Goal: Navigation & Orientation: Understand site structure

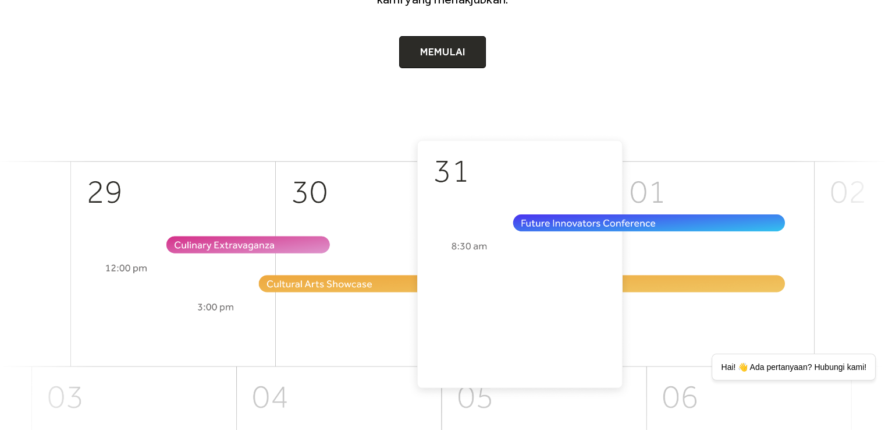
scroll to position [71, 0]
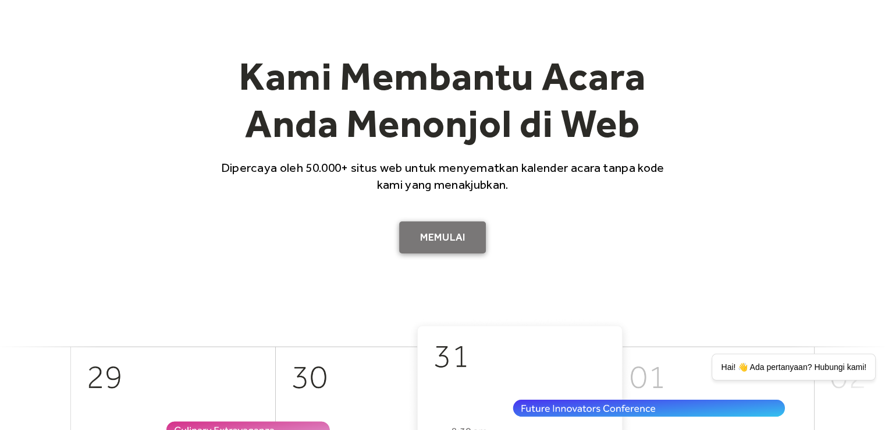
click at [438, 226] on link "Memulai" at bounding box center [442, 237] width 87 height 33
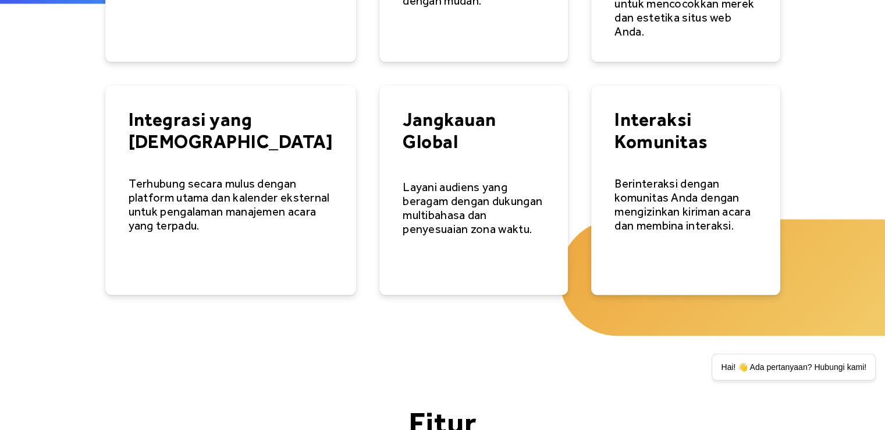
scroll to position [2200, 0]
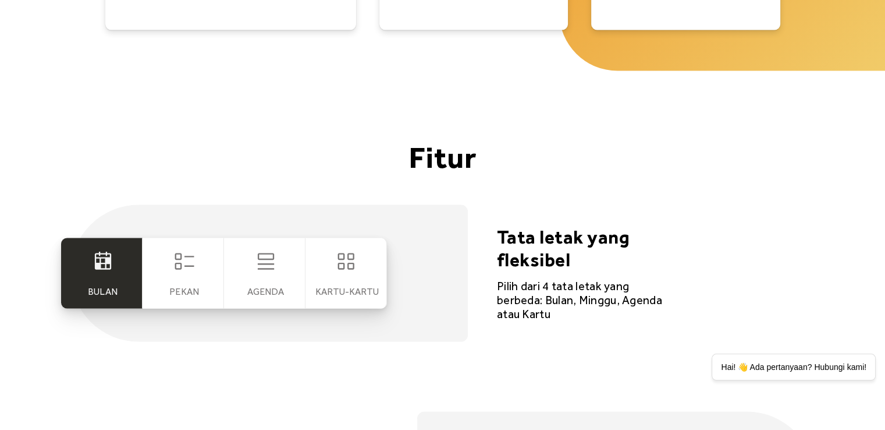
click at [75, 247] on div "Bulan" at bounding box center [101, 272] width 81 height 70
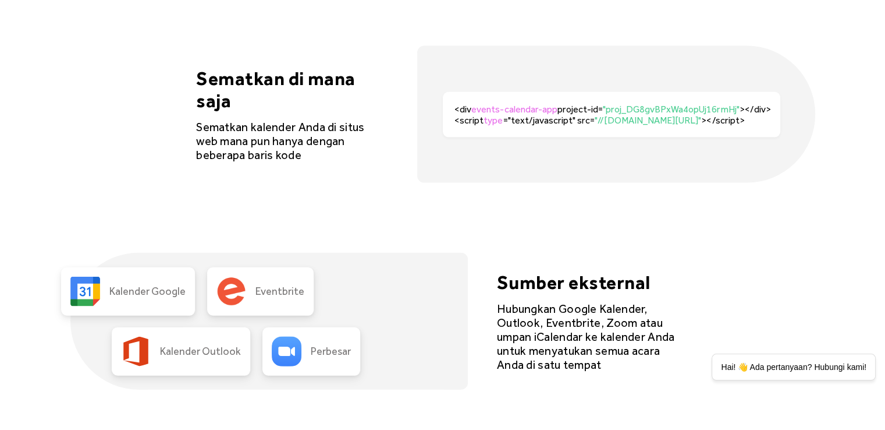
scroll to position [2491, 0]
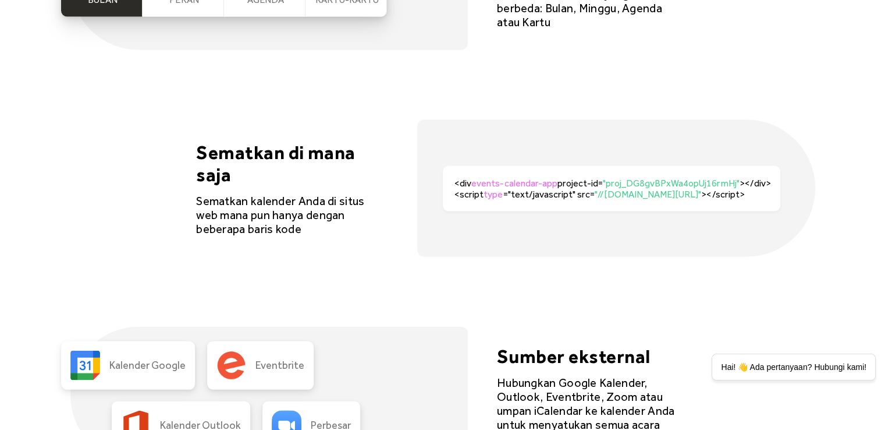
drag, startPoint x: 458, startPoint y: 144, endPoint x: 810, endPoint y: 187, distance: 355.3
click at [810, 187] on div "Sematkan di mana saja Sematkan kalender Anda di situs web mana pun hanya dengan…" at bounding box center [442, 188] width 745 height 137
drag, startPoint x: 811, startPoint y: 187, endPoint x: 724, endPoint y: 178, distance: 87.2
click at [735, 178] on div "<div events-calendar-app project-id= "proj_DG8gvBPxWa4opUj16rmHj" ></div><scrip…" at bounding box center [616, 188] width 398 height 137
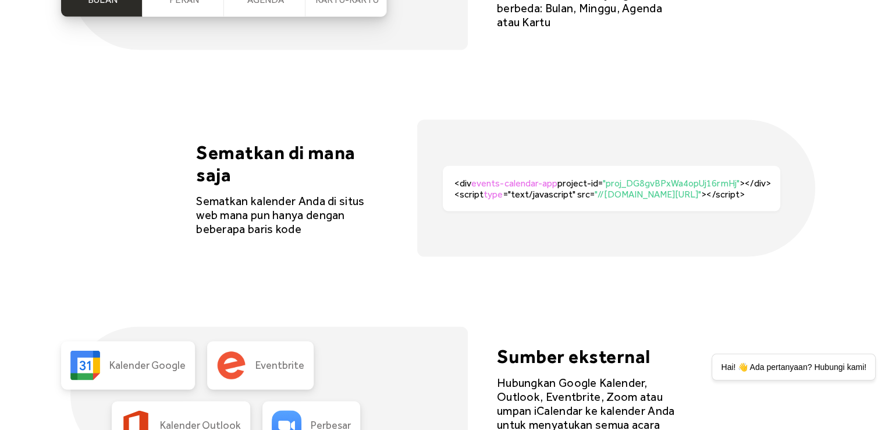
click at [462, 178] on font "<div" at bounding box center [463, 183] width 17 height 11
click at [453, 166] on div "<div events-calendar-app project-id= "proj_DG8gvBPxWa4opUj16rmHj" ></div><scrip…" at bounding box center [612, 188] width 338 height 45
click at [455, 178] on font "<div" at bounding box center [463, 183] width 17 height 11
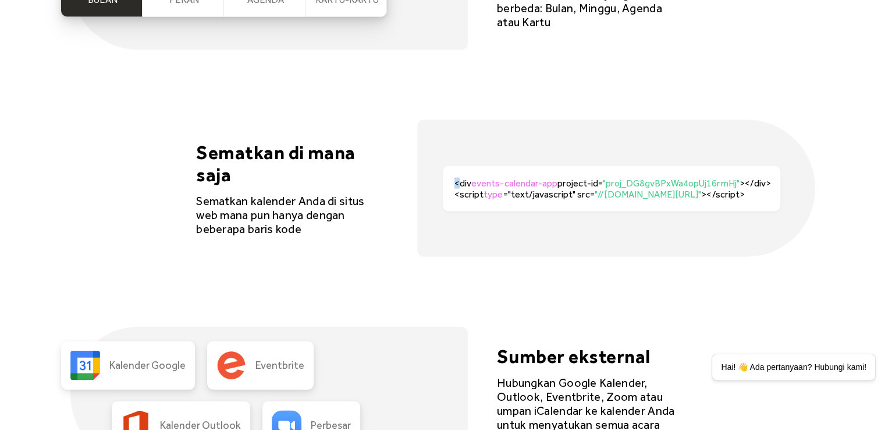
click at [455, 178] on font "<div" at bounding box center [463, 183] width 17 height 11
click at [452, 166] on div "<div events-calendar-app project-id= "proj_DG8gvBPxWa4opUj16rmHj" ></div><scrip…" at bounding box center [612, 188] width 338 height 45
click at [435, 189] on div "<div events-calendar-app project-id= "proj_DG8gvBPxWa4opUj16rmHj" ></div><scrip…" at bounding box center [616, 188] width 398 height 137
click at [206, 194] on font "Sematkan kalender Anda di situs web mana pun hanya dengan beberapa baris kode" at bounding box center [280, 215] width 168 height 42
click at [209, 194] on font "Sematkan kalender Anda di situs web mana pun hanya dengan beberapa baris kode" at bounding box center [280, 215] width 168 height 42
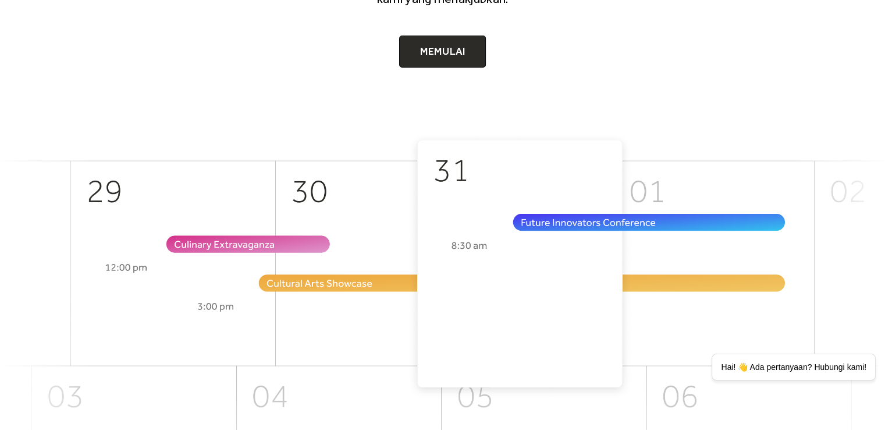
scroll to position [244, 0]
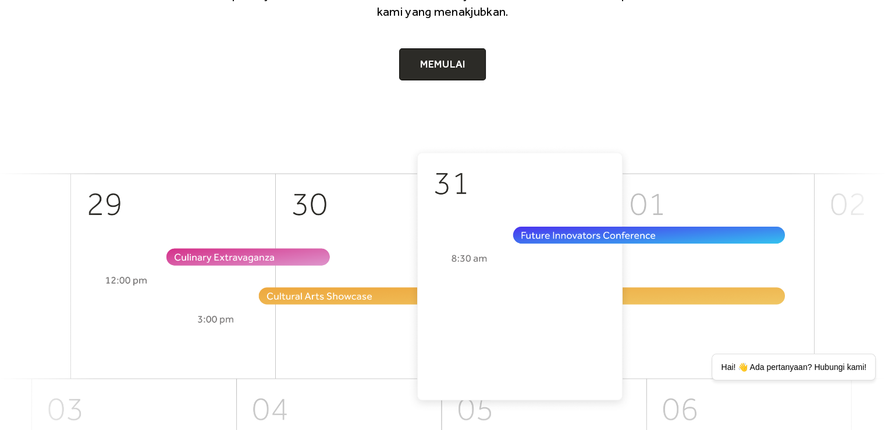
click at [603, 314] on img at bounding box center [442, 365] width 885 height 438
click at [584, 298] on img at bounding box center [442, 365] width 885 height 438
click at [584, 297] on img at bounding box center [442, 365] width 885 height 438
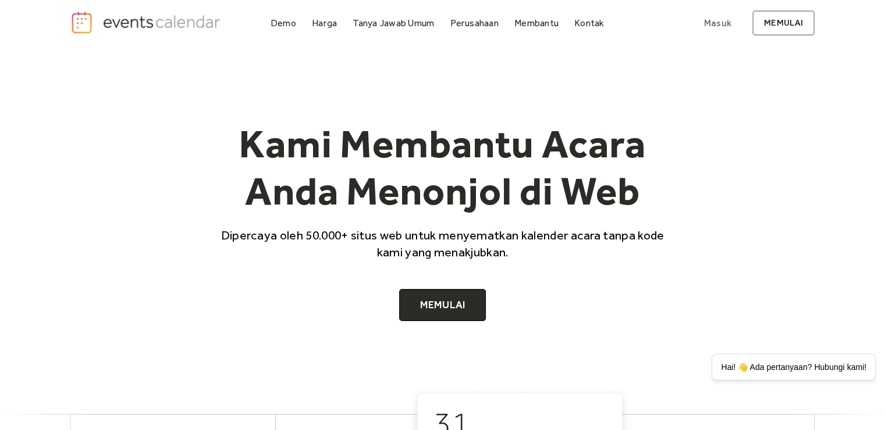
scroll to position [0, 0]
